Goal: Task Accomplishment & Management: Complete application form

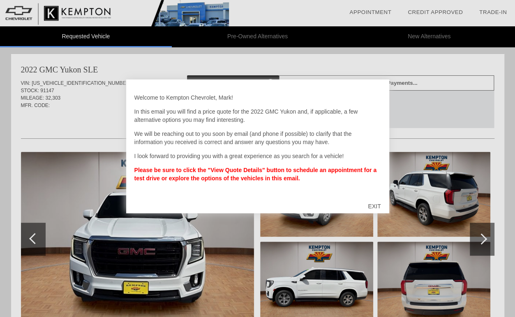
click at [376, 206] on div "EXIT" at bounding box center [374, 206] width 29 height 25
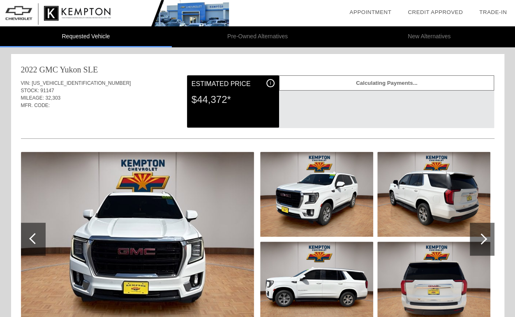
scroll to position [82, 0]
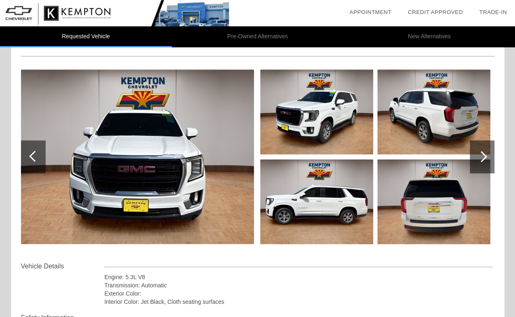
click at [317, 193] on img at bounding box center [316, 201] width 113 height 85
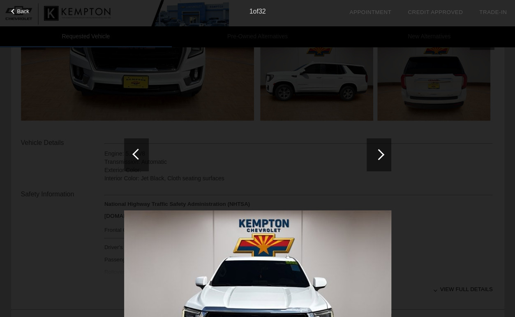
scroll to position [41, 0]
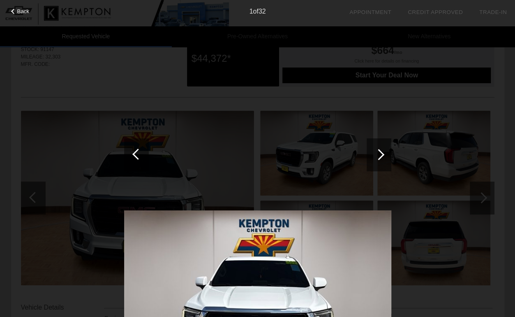
click at [377, 153] on div at bounding box center [378, 154] width 11 height 11
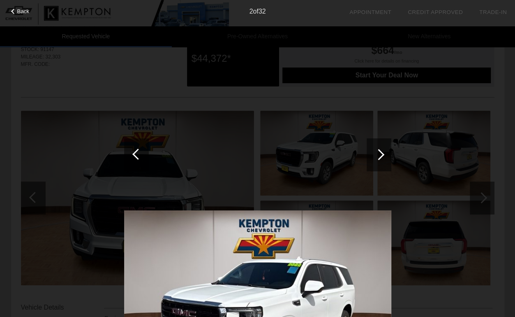
scroll to position [0, 0]
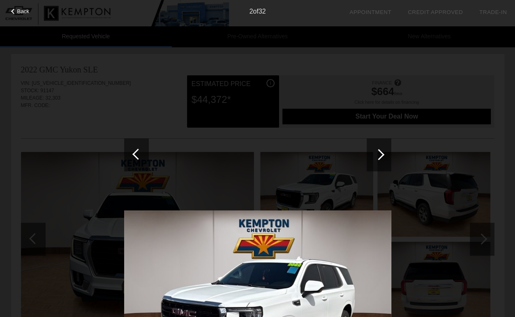
click at [15, 9] on div "Back" at bounding box center [20, 10] width 41 height 4
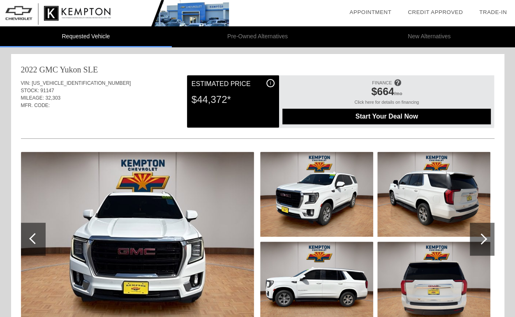
scroll to position [82, 0]
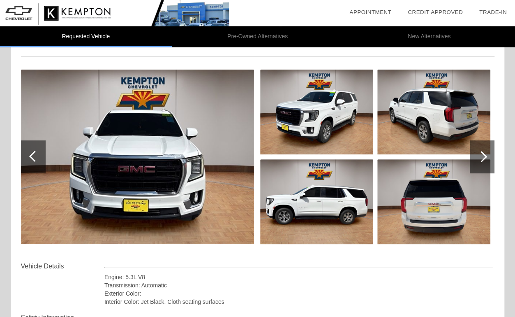
click at [194, 188] on img at bounding box center [137, 157] width 233 height 174
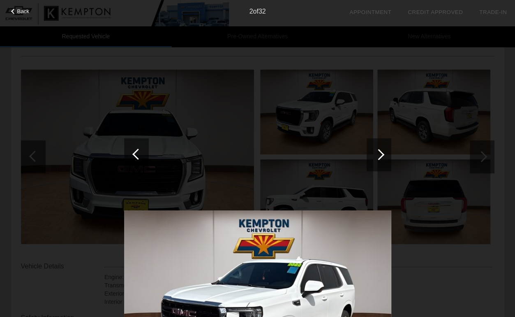
scroll to position [247, 0]
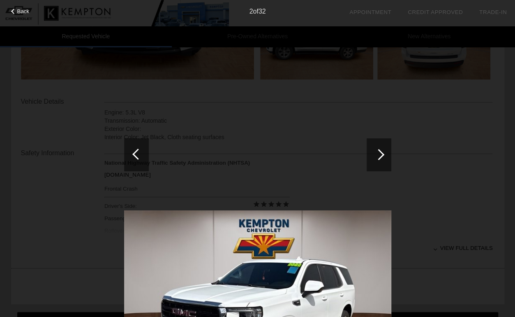
click at [384, 163] on div at bounding box center [379, 154] width 25 height 33
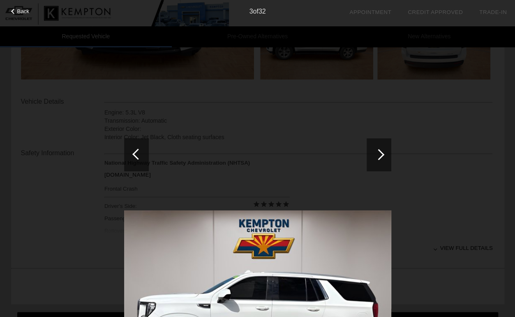
scroll to position [379, 0]
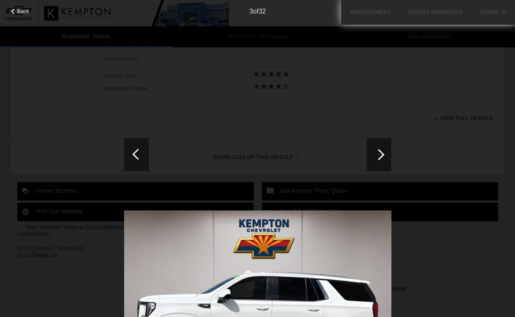
drag, startPoint x: 430, startPoint y: 275, endPoint x: 418, endPoint y: 213, distance: 62.8
click at [418, 213] on div "Back 3 of 32" at bounding box center [257, 158] width 515 height 317
click at [391, 149] on div "Back 3 of 32" at bounding box center [257, 158] width 515 height 317
drag, startPoint x: 391, startPoint y: 150, endPoint x: 380, endPoint y: 152, distance: 11.0
click at [380, 152] on div at bounding box center [378, 154] width 11 height 11
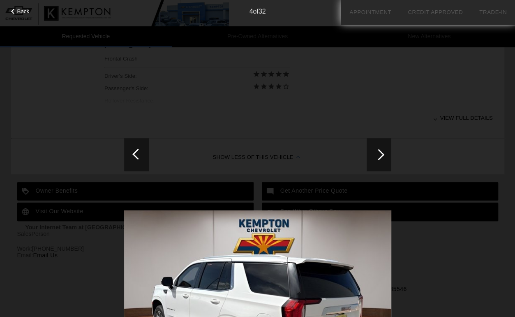
click at [380, 152] on div at bounding box center [378, 154] width 11 height 11
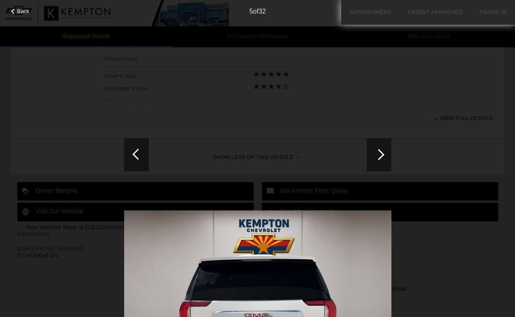
click at [380, 152] on div at bounding box center [378, 154] width 11 height 11
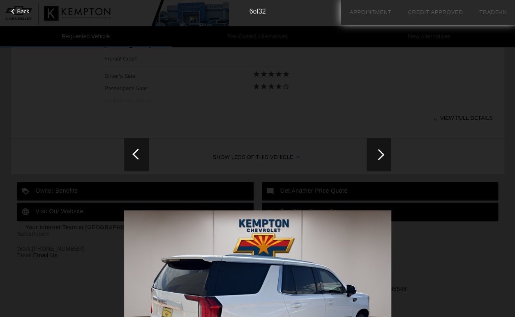
click at [380, 152] on div at bounding box center [378, 154] width 11 height 11
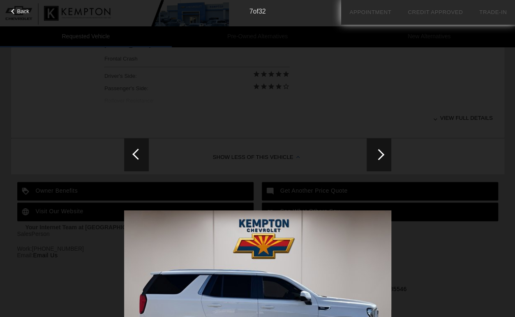
click at [380, 152] on div at bounding box center [378, 154] width 11 height 11
